Goal: Task Accomplishment & Management: Manage account settings

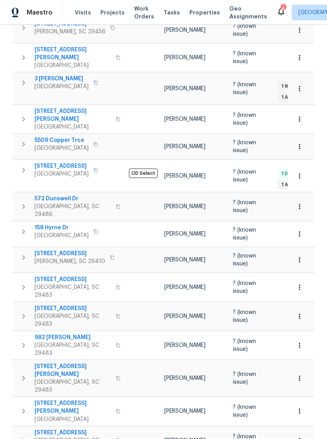
scroll to position [234, 0]
click at [134, 13] on span "Work Orders" at bounding box center [144, 13] width 20 height 16
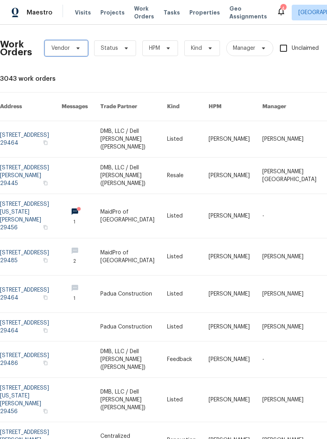
click at [83, 47] on span "Vendor" at bounding box center [66, 48] width 43 height 16
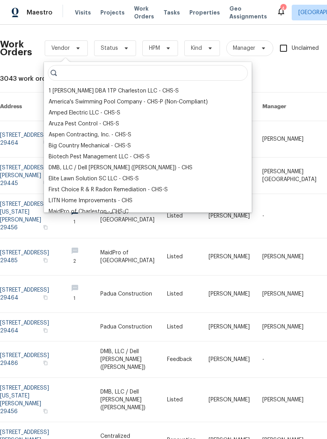
click at [85, 167] on div "DMB, LLC / Dell [PERSON_NAME] ([PERSON_NAME]) - CHS" at bounding box center [121, 168] width 144 height 8
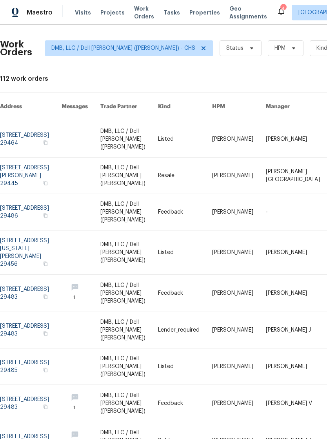
click at [24, 194] on link at bounding box center [31, 212] width 62 height 36
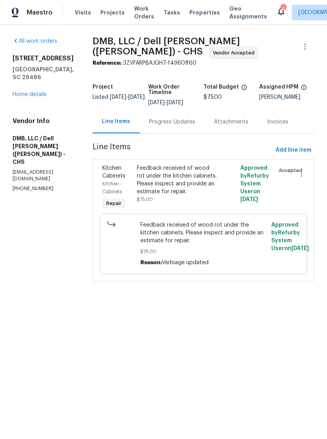
click at [171, 119] on div "Progress Updates" at bounding box center [172, 122] width 46 height 8
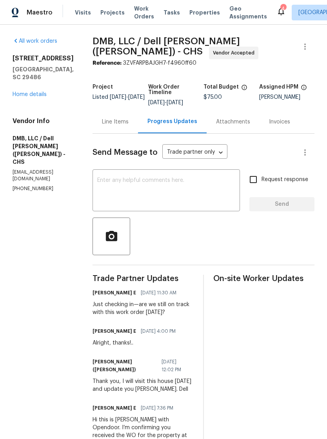
click at [83, 12] on span "Visits" at bounding box center [83, 13] width 16 height 8
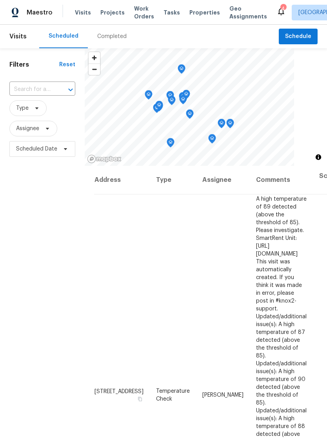
click at [137, 17] on span "Work Orders" at bounding box center [144, 13] width 20 height 16
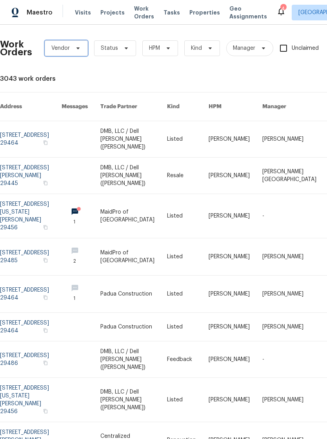
click at [75, 45] on icon at bounding box center [78, 48] width 6 height 6
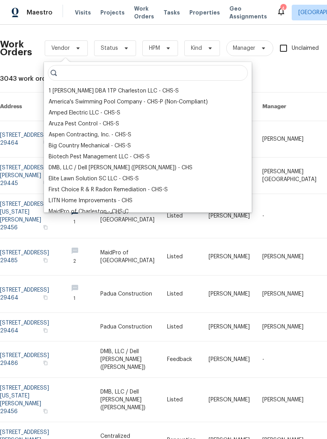
click at [73, 170] on div "DMB, LLC / Dell [PERSON_NAME] ([PERSON_NAME]) - CHS" at bounding box center [121, 168] width 144 height 8
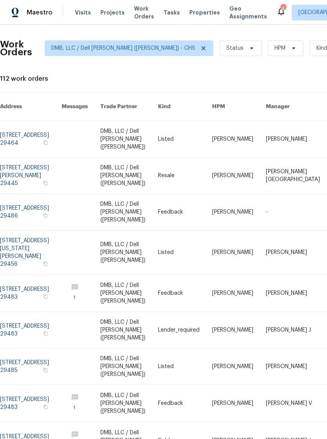
click at [14, 121] on link at bounding box center [31, 139] width 62 height 36
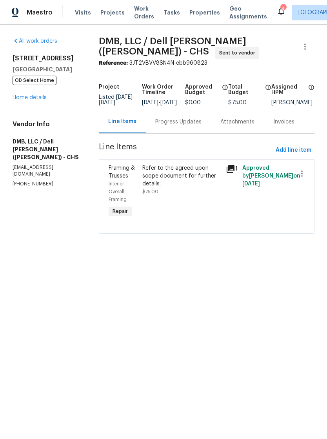
click at [180, 126] on div "Progress Updates" at bounding box center [178, 122] width 46 height 8
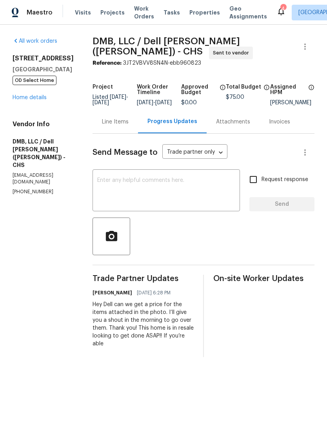
click at [191, 15] on span "Properties" at bounding box center [204, 13] width 31 height 8
